Goal: Information Seeking & Learning: Learn about a topic

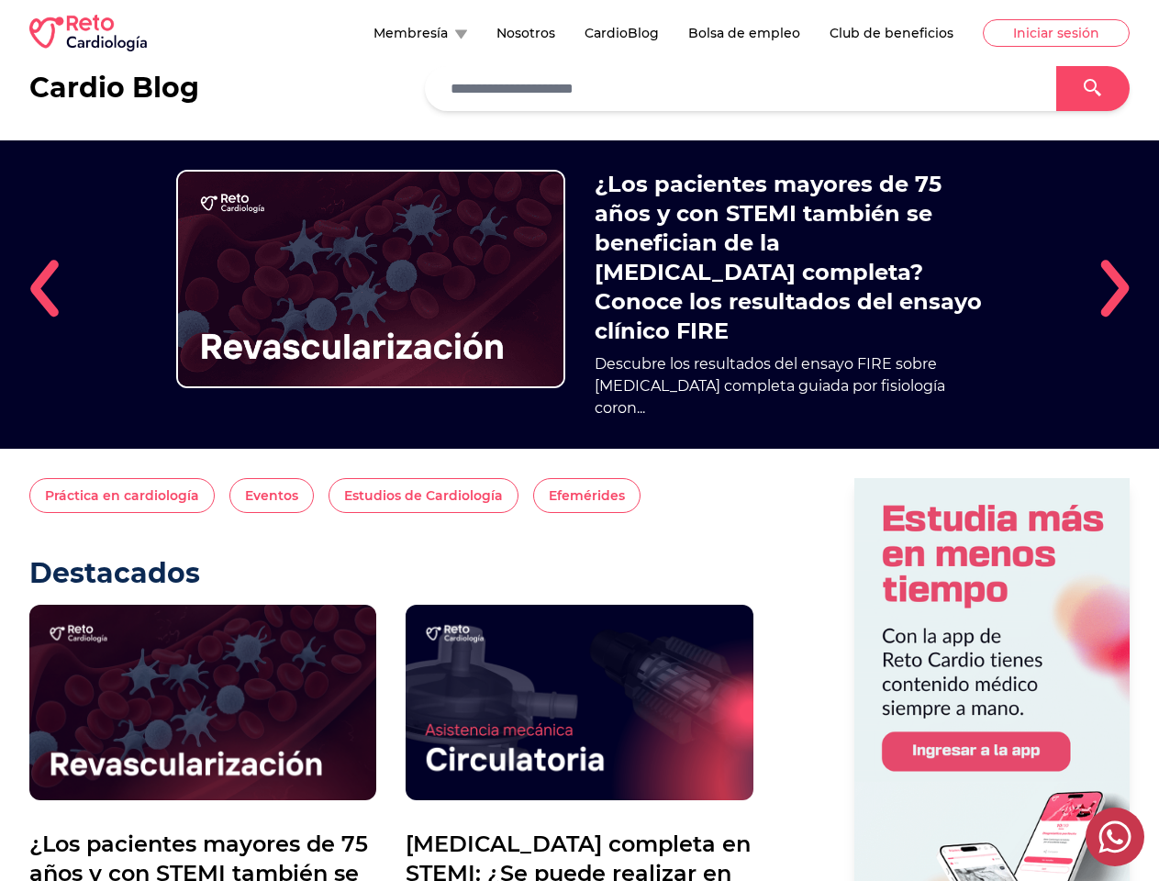
click at [579, 440] on div "¿Los pacientes mayores de 75 años y con STEMI también se benefician de la [MEDI…" at bounding box center [579, 294] width 1041 height 308
click at [373, 33] on button "Membresía" at bounding box center [420, 33] width 94 height 18
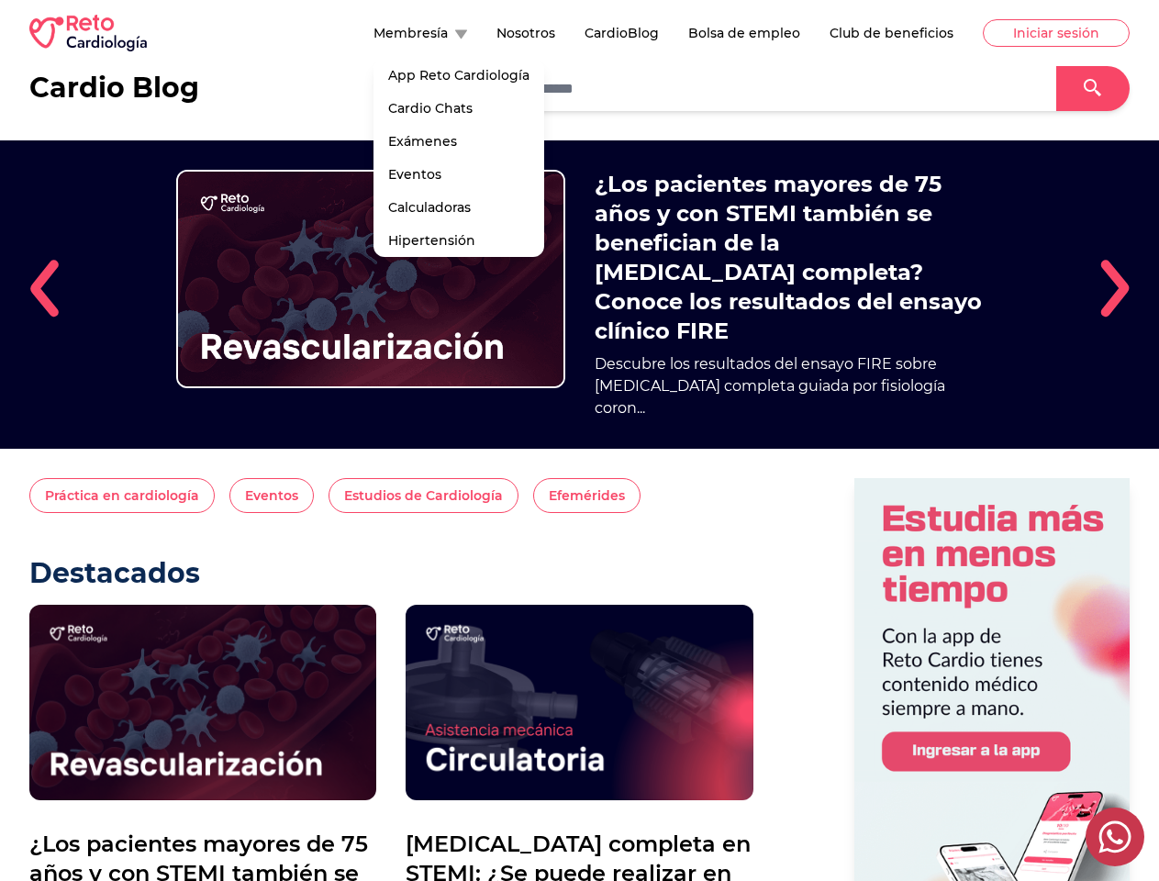
click at [1084, 89] on icon at bounding box center [1093, 88] width 18 height 18
click at [579, 296] on div "¿Los pacientes mayores de 75 años y con STEMI también se benefician de la [MEDI…" at bounding box center [579, 294] width 1041 height 308
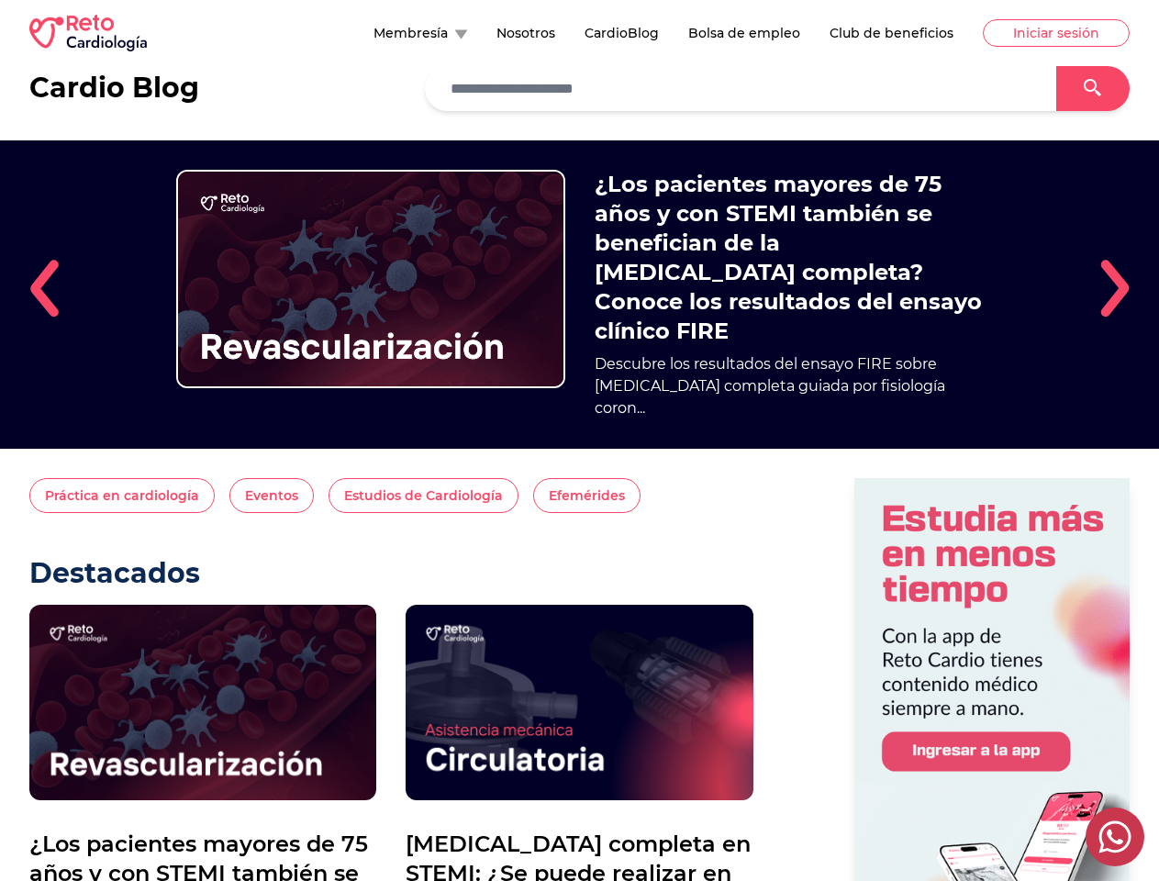
click at [44, 290] on img at bounding box center [43, 288] width 29 height 59
click at [1115, 290] on img at bounding box center [1114, 288] width 29 height 59
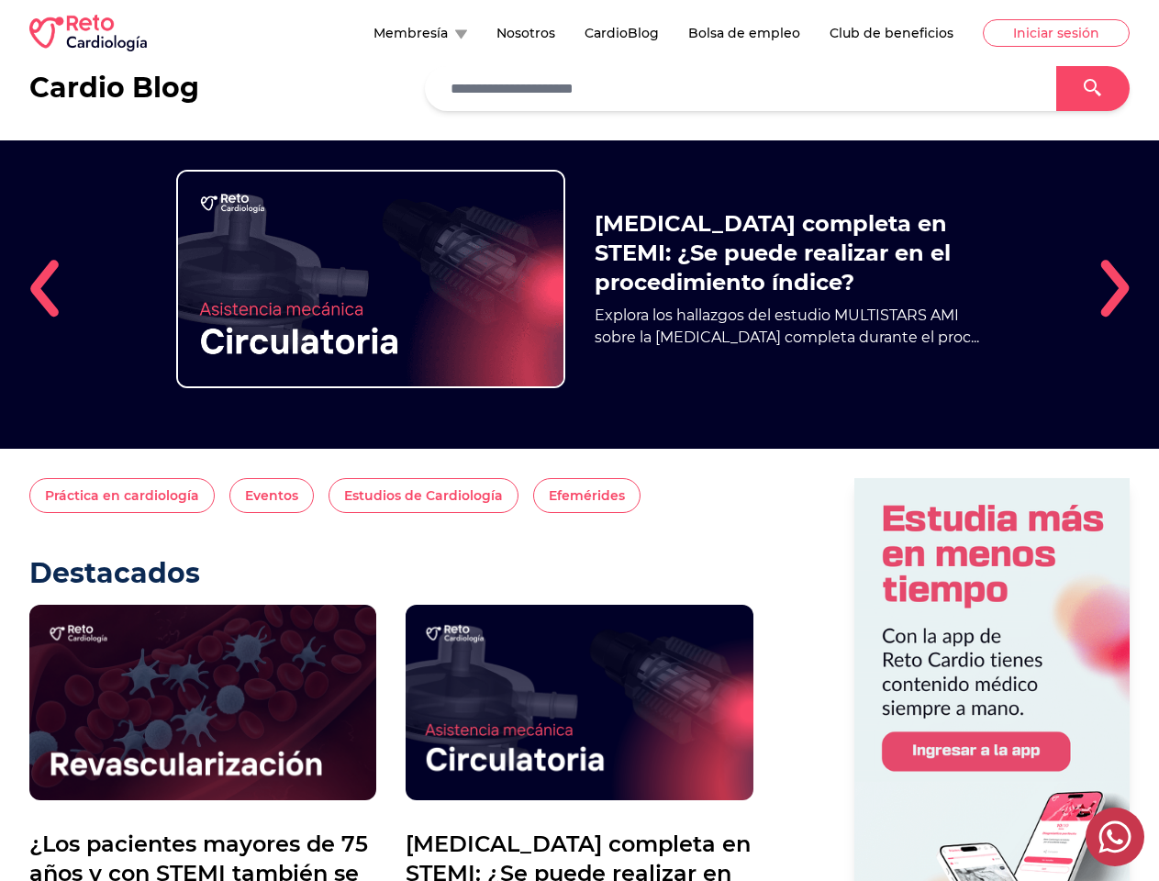
click at [150, 497] on button "Práctica en cardiología" at bounding box center [121, 495] width 185 height 35
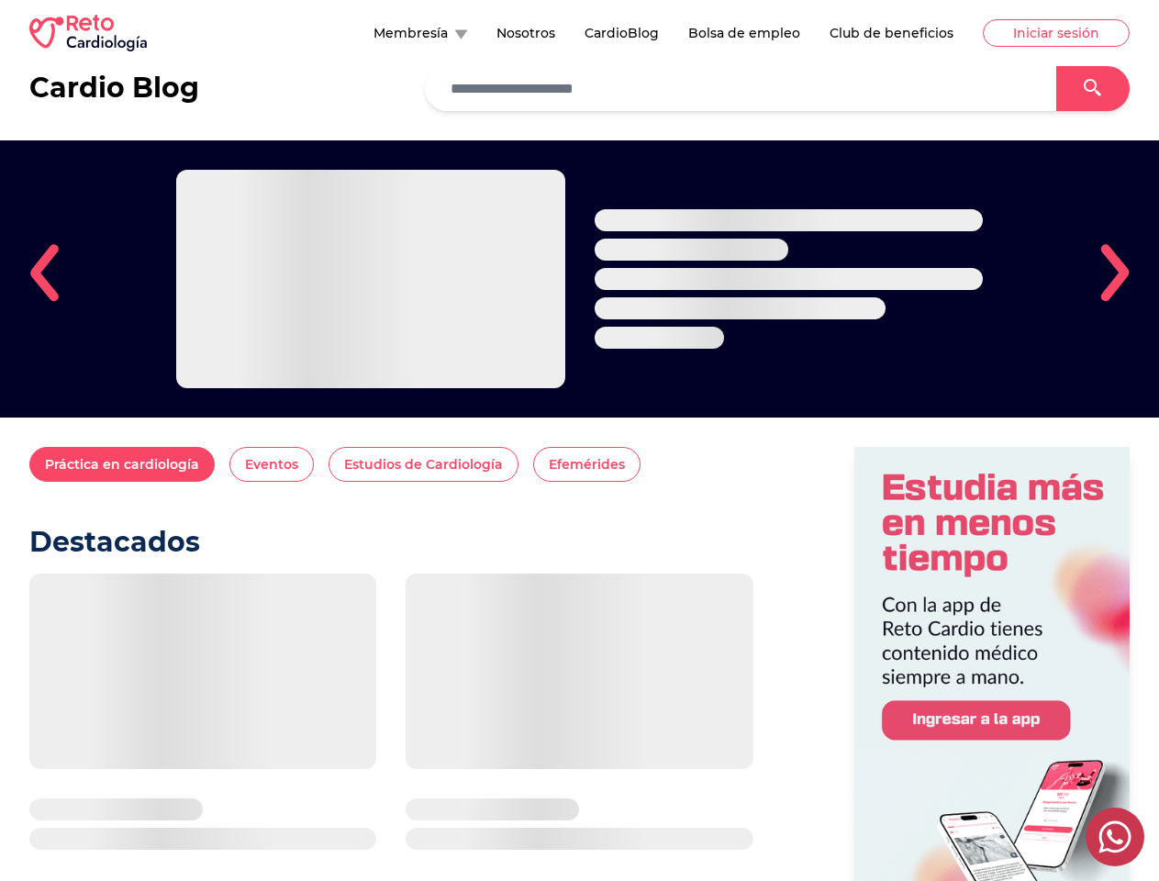
click at [297, 497] on div "Práctica en cardiología Eventos Estudios de Cardiología Efemérides Destacados" at bounding box center [391, 731] width 724 height 569
click at [448, 497] on div "Práctica en cardiología Eventos Estudios de Cardiología Efemérides Destacados" at bounding box center [391, 731] width 724 height 569
click at [610, 497] on div "Práctica en cardiología Eventos Estudios de Cardiología Efemérides Destacados" at bounding box center [391, 731] width 724 height 569
